Goal: Use online tool/utility: Utilize a website feature to perform a specific function

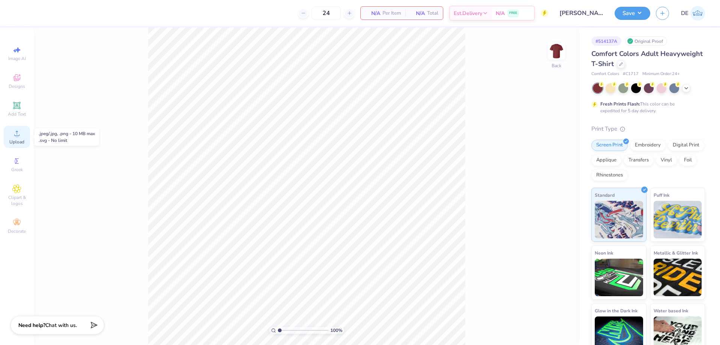
click at [8, 141] on div "Upload" at bounding box center [17, 137] width 26 height 22
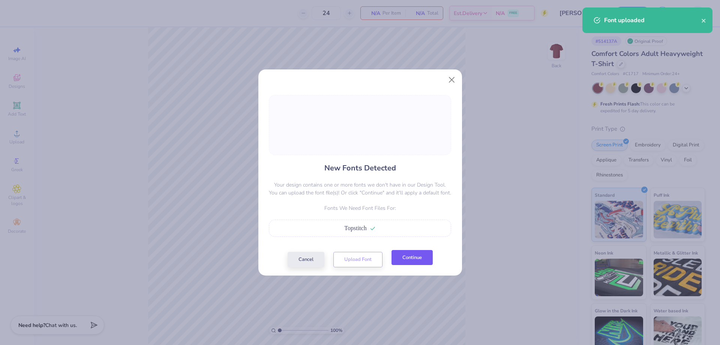
click at [411, 261] on button "Continue" at bounding box center [412, 257] width 41 height 15
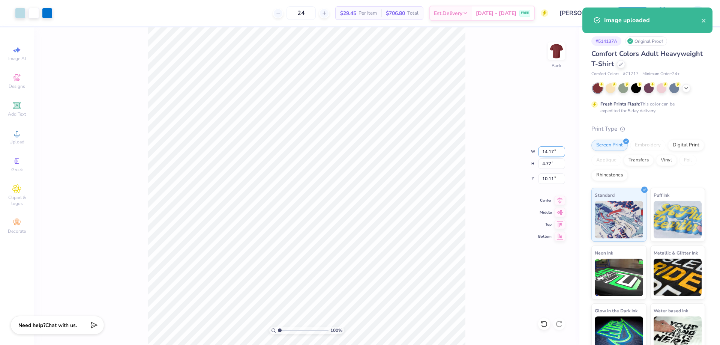
click at [543, 151] on input "14.17" at bounding box center [551, 151] width 27 height 11
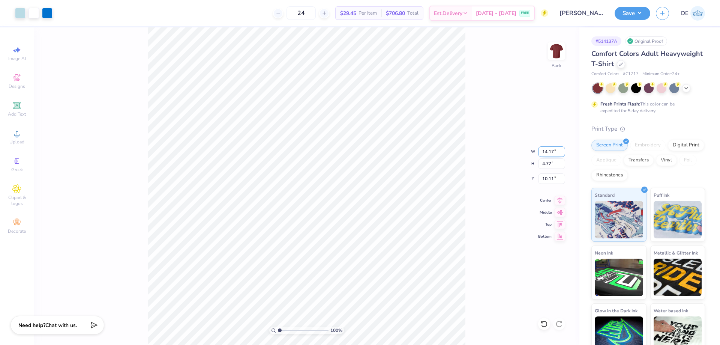
click at [543, 151] on input "14.17" at bounding box center [551, 151] width 27 height 11
click at [543, 148] on input "14.17" at bounding box center [551, 151] width 27 height 11
click at [543, 149] on input "14.17" at bounding box center [551, 151] width 27 height 11
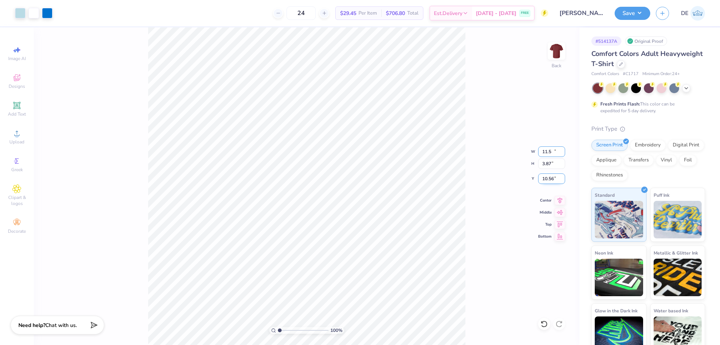
type input "11.50"
type input "3.87"
click at [550, 174] on input "10.56" at bounding box center [551, 178] width 27 height 11
type input "3.00"
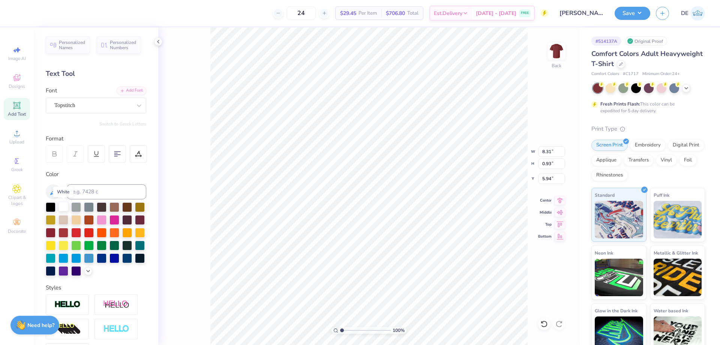
click at [64, 209] on div at bounding box center [64, 206] width 10 height 10
click at [65, 206] on div at bounding box center [64, 207] width 10 height 10
type input "8.28"
type input "0.96"
type input "5.88"
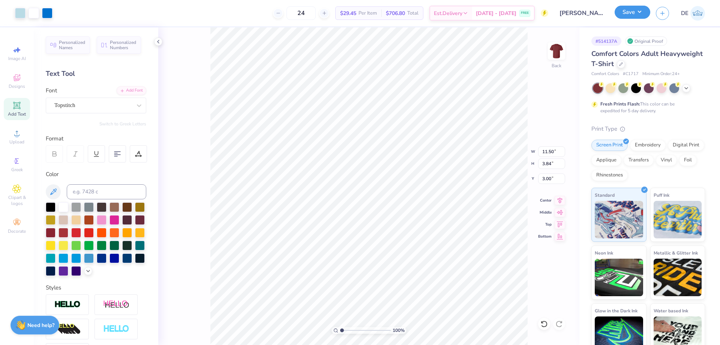
click at [623, 14] on button "Save" at bounding box center [633, 12] width 36 height 13
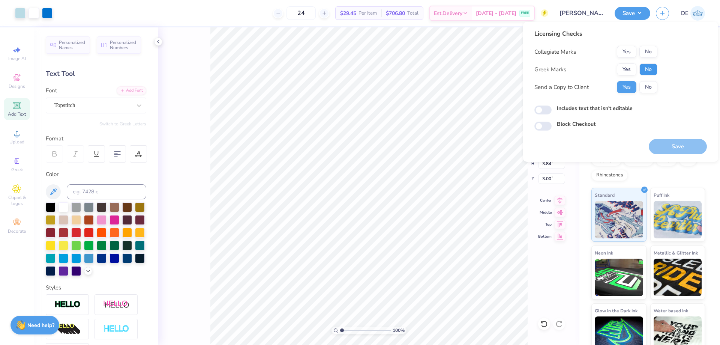
click at [644, 69] on button "No" at bounding box center [649, 69] width 18 height 12
click at [625, 54] on button "Yes" at bounding box center [627, 52] width 20 height 12
click at [660, 147] on button "Save" at bounding box center [678, 146] width 58 height 15
